Goal: Register for event/course

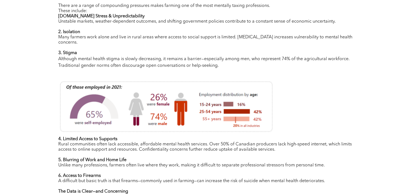
scroll to position [331, 0]
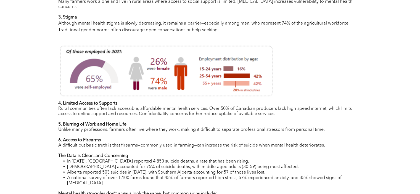
click at [98, 108] on span "Rural communities often lack accessible, affordable mental health services. Ove…" at bounding box center [205, 112] width 294 height 10
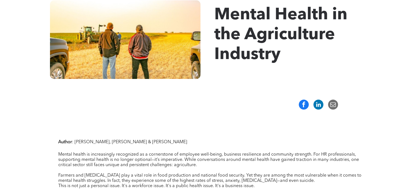
scroll to position [166, 0]
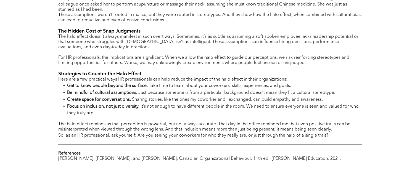
scroll to position [387, 0]
click at [149, 122] on span "The halo effect reminds us that perception is powerful, but not always accurate…" at bounding box center [204, 127] width 292 height 10
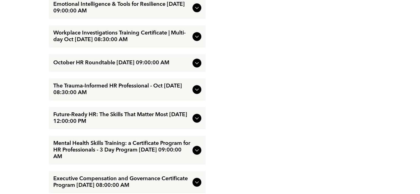
scroll to position [778, 0]
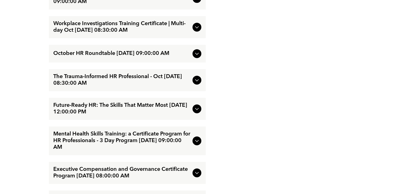
click at [198, 144] on icon at bounding box center [197, 141] width 7 height 7
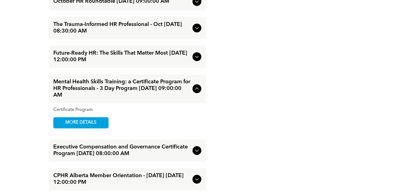
scroll to position [804, 0]
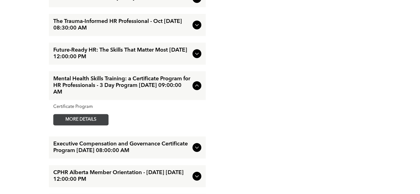
click at [92, 125] on span "MORE DETAILS" at bounding box center [81, 119] width 44 height 11
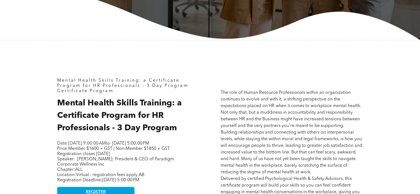
scroll to position [221, 0]
